Goal: Task Accomplishment & Management: Use online tool/utility

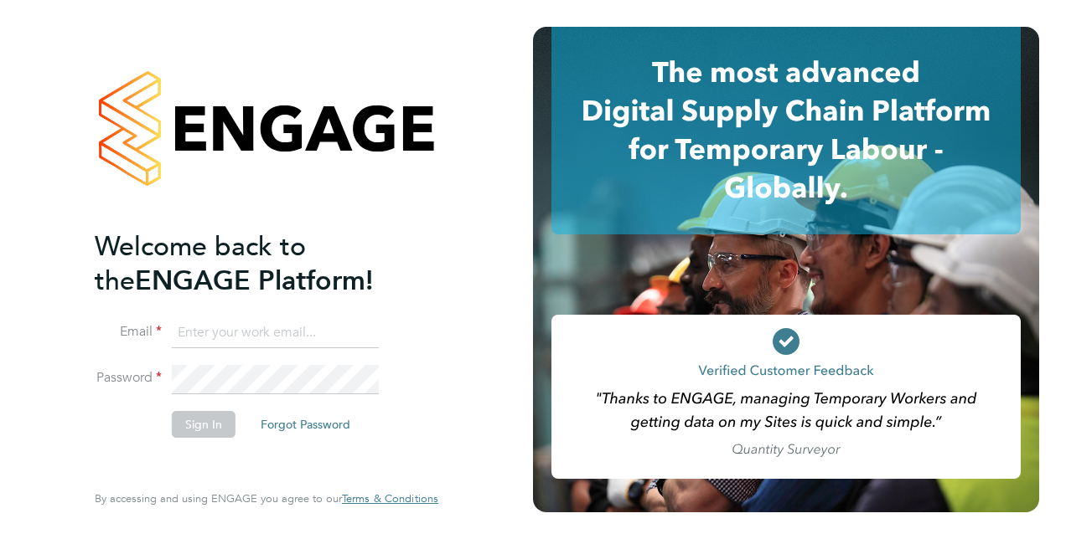
type input "jayne.cadman@vistry.co.uk"
click at [219, 424] on button "Sign In" at bounding box center [204, 424] width 64 height 27
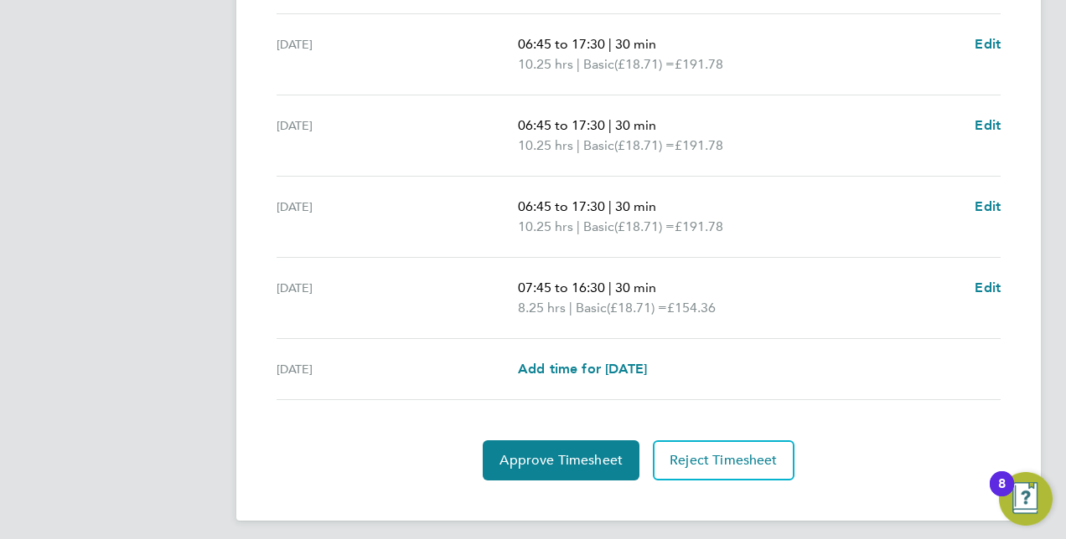
scroll to position [668, 0]
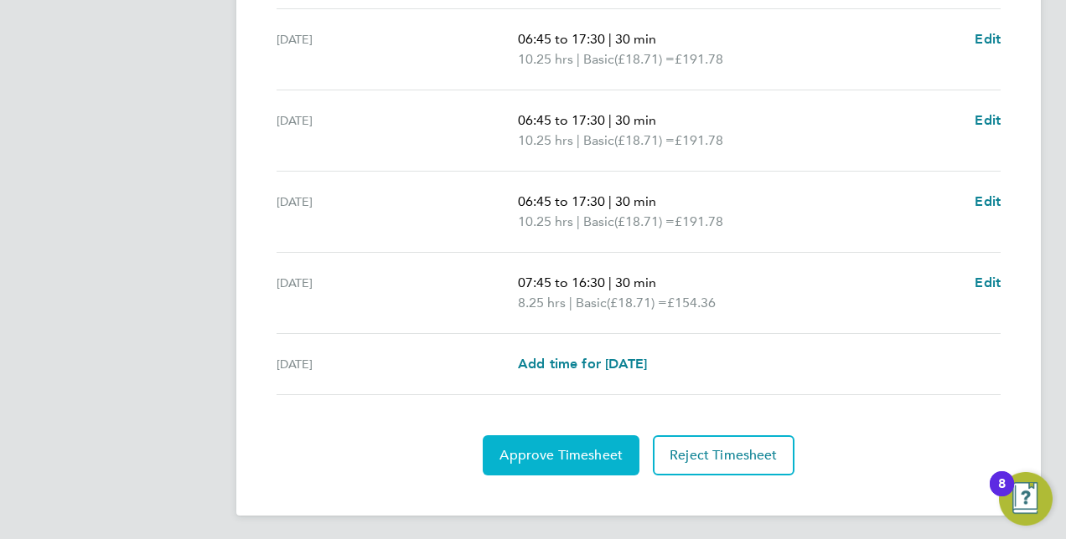
click at [523, 447] on span "Approve Timesheet" at bounding box center [560, 455] width 123 height 17
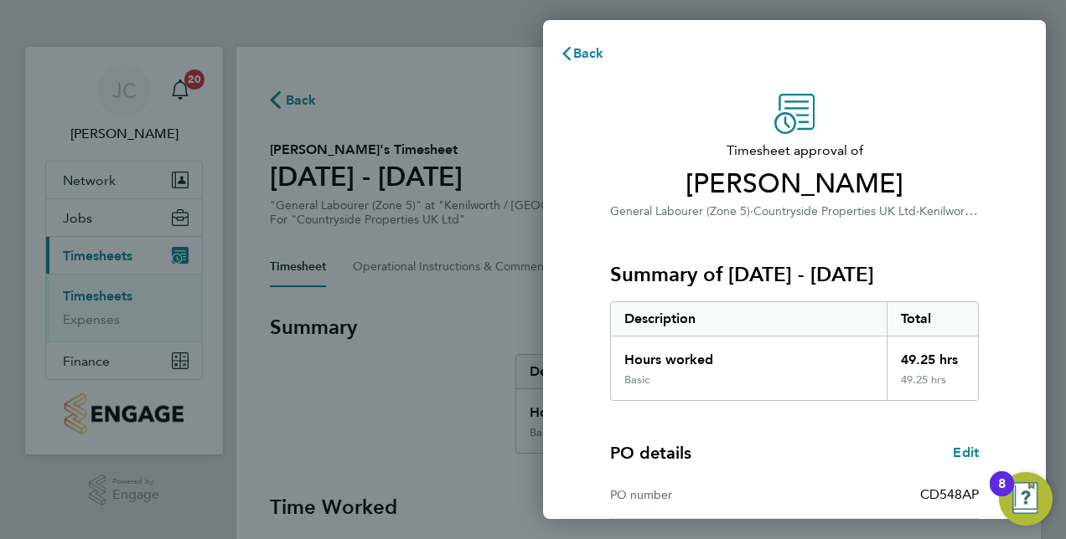
scroll to position [261, 0]
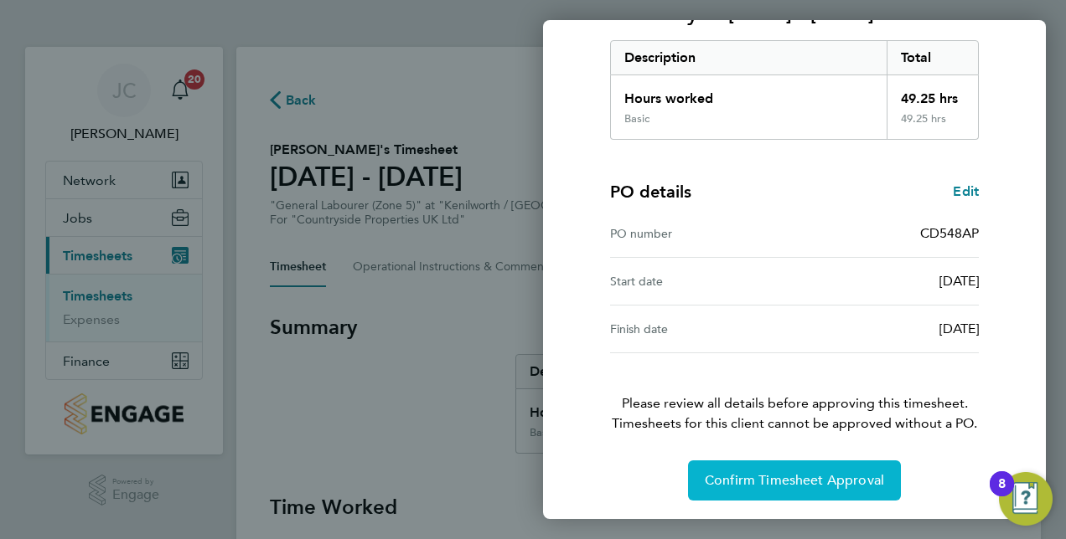
click at [773, 477] on span "Confirm Timesheet Approval" at bounding box center [794, 480] width 179 height 17
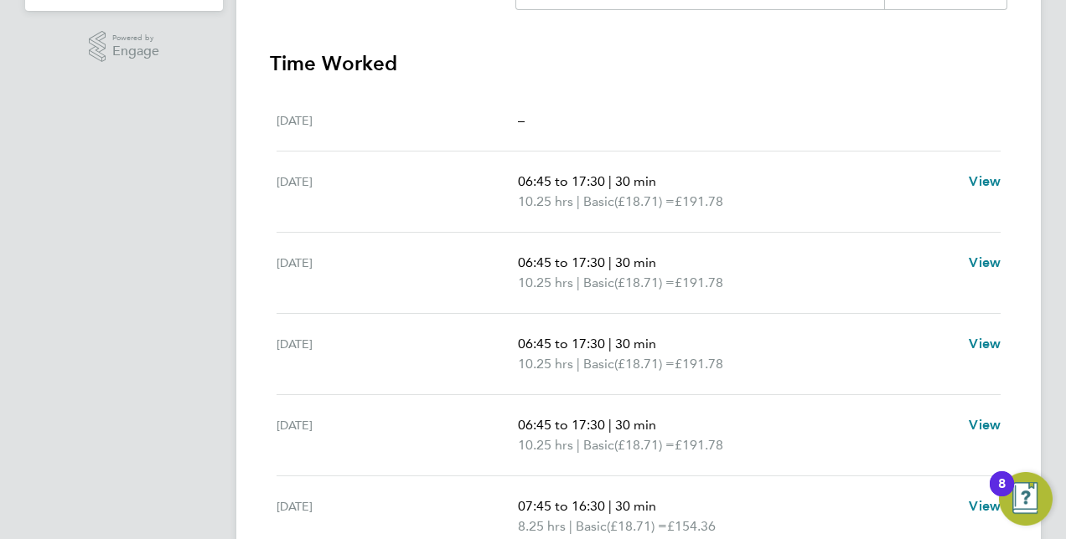
scroll to position [333, 0]
